Goal: Task Accomplishment & Management: Use online tool/utility

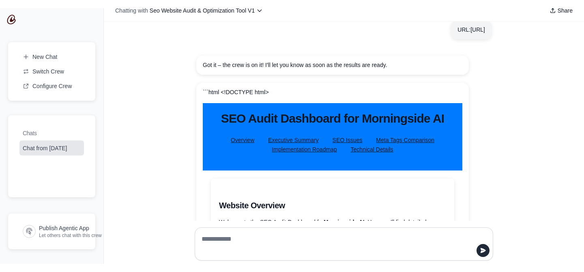
scroll to position [97, 0]
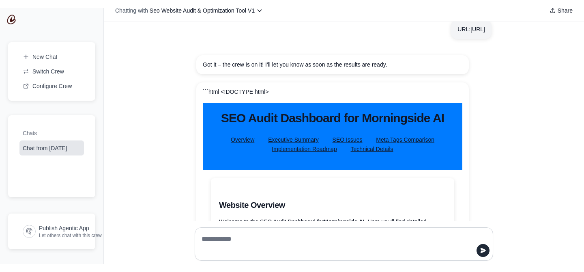
click at [301, 142] on link "Executive Summary" at bounding box center [293, 139] width 50 height 6
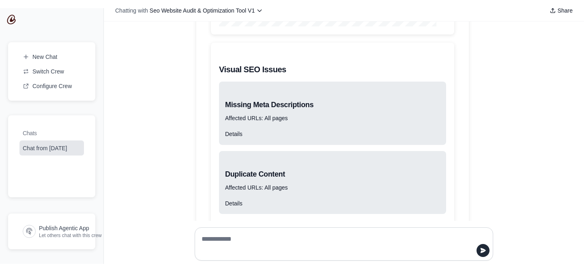
scroll to position [472, 0]
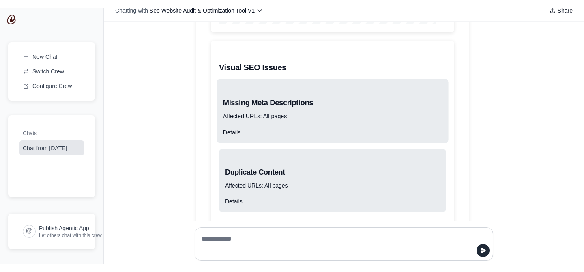
click at [264, 97] on h3 "Missing Meta Descriptions" at bounding box center [332, 103] width 219 height 12
click at [259, 87] on div at bounding box center [259, 87] width 0 height 0
click at [471, 80] on article "```html <!DOCTYPE html> SEO Audit Dashboard - Morningside AI SEO Audit Dashboar…" at bounding box center [344, 131] width 312 height 847
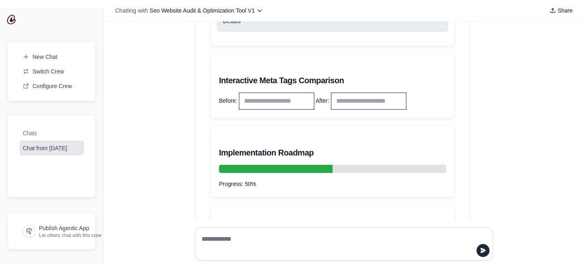
scroll to position [652, 0]
click at [292, 102] on input "Response" at bounding box center [276, 101] width 75 height 17
click at [380, 107] on input "Response" at bounding box center [368, 101] width 75 height 17
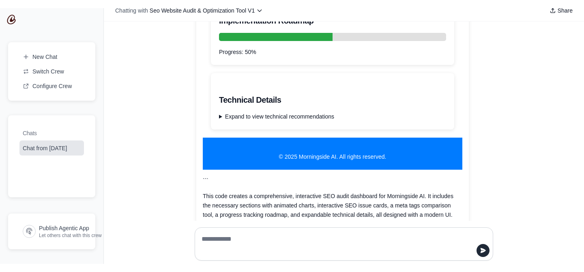
scroll to position [790, 0]
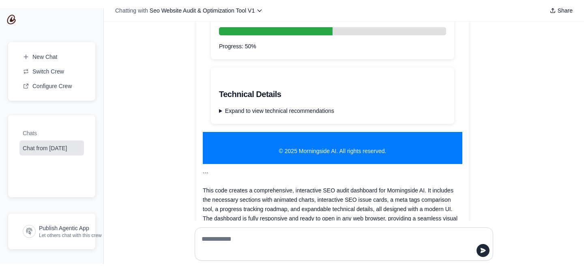
click at [224, 112] on summary "Expand to view technical recommendations" at bounding box center [332, 110] width 227 height 9
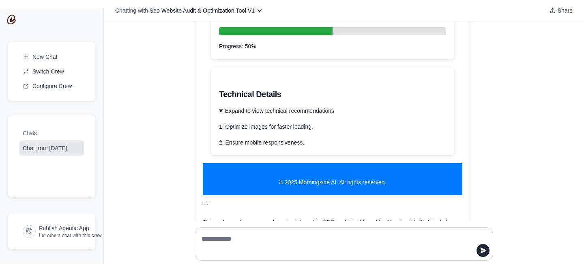
click at [262, 128] on p "1. Optimize images for faster loading." at bounding box center [332, 126] width 227 height 9
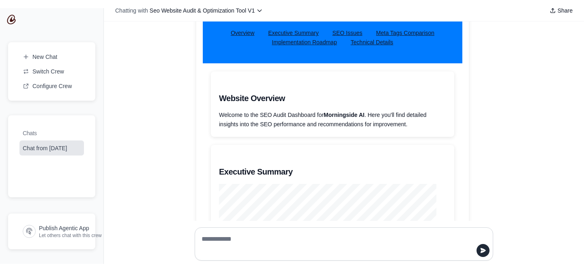
scroll to position [0, 0]
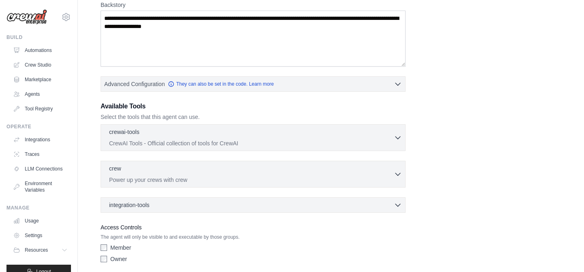
scroll to position [163, 0]
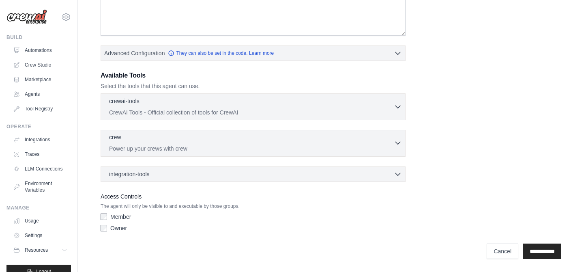
click at [161, 139] on div "crew 0 selected" at bounding box center [251, 138] width 285 height 10
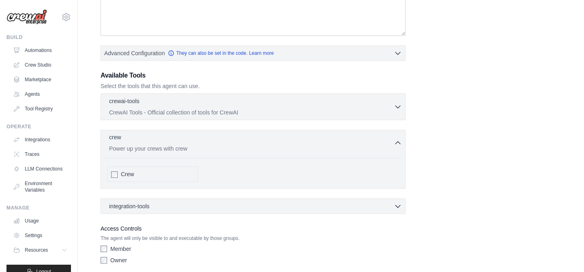
click at [161, 139] on div "crew 0 selected" at bounding box center [251, 138] width 285 height 10
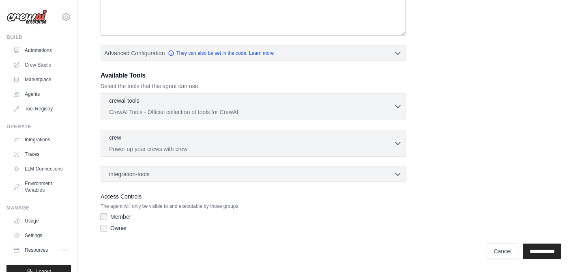
click at [164, 104] on div "crewai-tools 0 selected" at bounding box center [251, 102] width 285 height 10
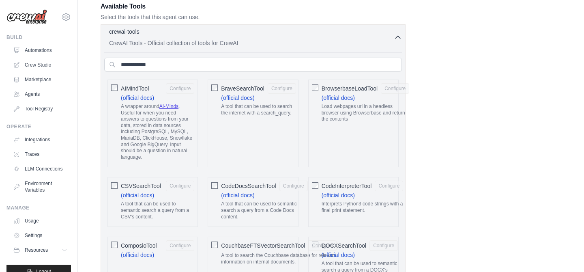
scroll to position [236, 0]
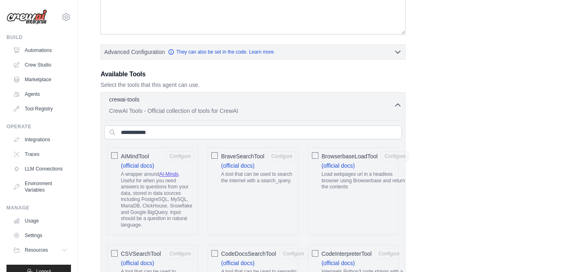
click at [164, 104] on div "crewai-tools 0 selected" at bounding box center [251, 100] width 285 height 10
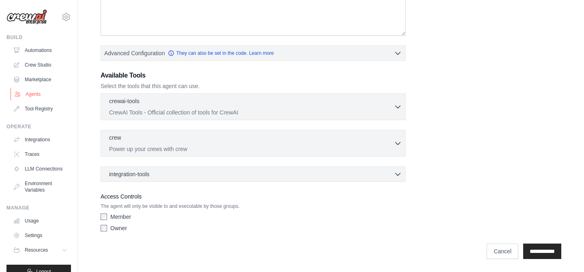
click at [40, 90] on link "Agents" at bounding box center [41, 94] width 61 height 13
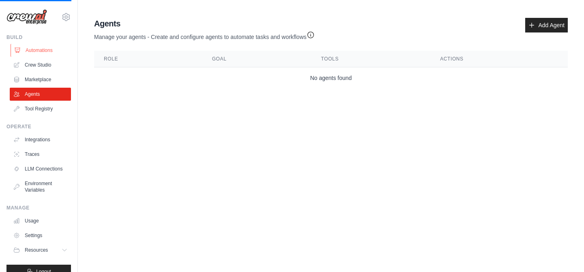
click at [40, 45] on link "Automations" at bounding box center [41, 50] width 61 height 13
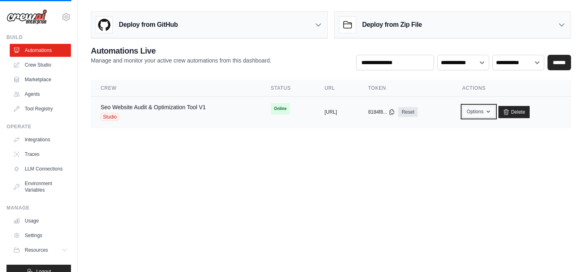
click at [491, 114] on button "Options" at bounding box center [478, 111] width 33 height 12
